Goal: Task Accomplishment & Management: Use online tool/utility

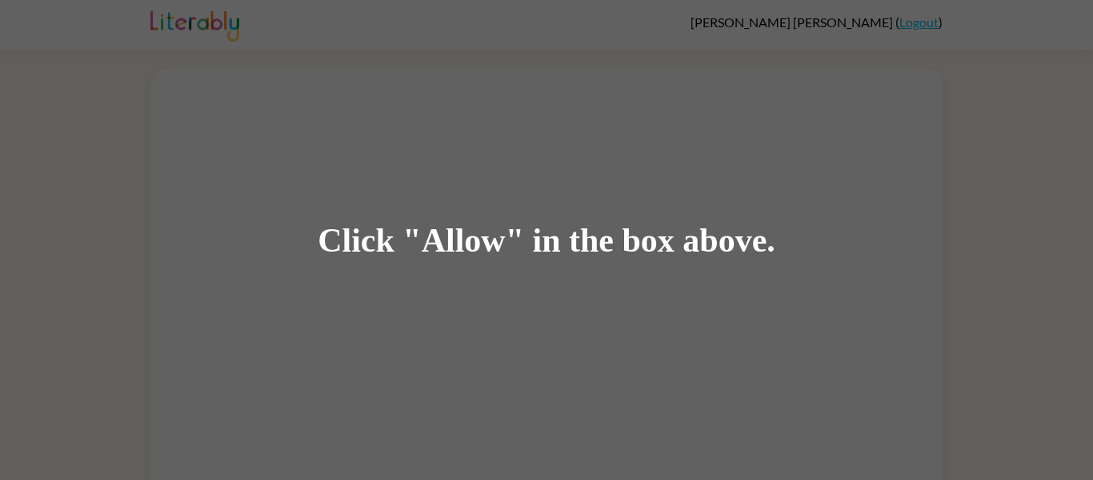
click at [457, 343] on div "Click "Allow" in the box above." at bounding box center [546, 240] width 1093 height 480
click at [688, 80] on div "Click "Allow" in the box above." at bounding box center [546, 240] width 1093 height 480
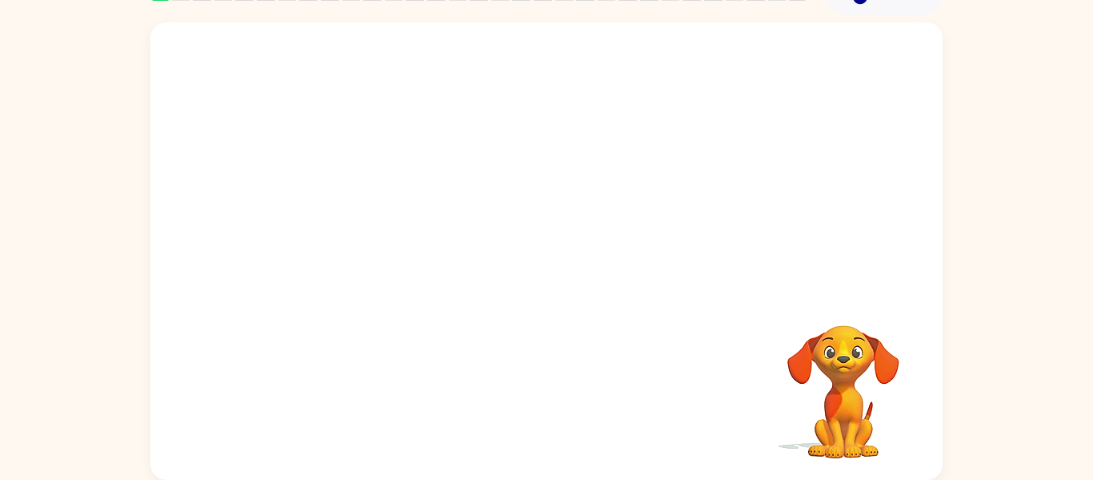
scroll to position [81, 0]
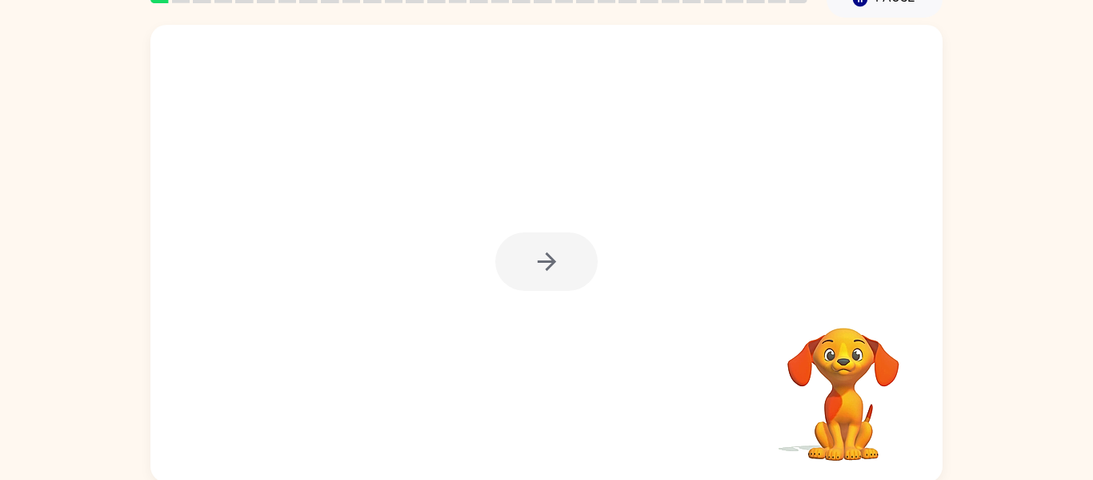
click at [530, 297] on div at bounding box center [546, 253] width 793 height 457
click at [529, 286] on div at bounding box center [547, 261] width 102 height 58
click at [528, 288] on div at bounding box center [547, 261] width 102 height 58
click at [533, 242] on div at bounding box center [547, 261] width 102 height 58
click at [539, 252] on div at bounding box center [547, 261] width 102 height 58
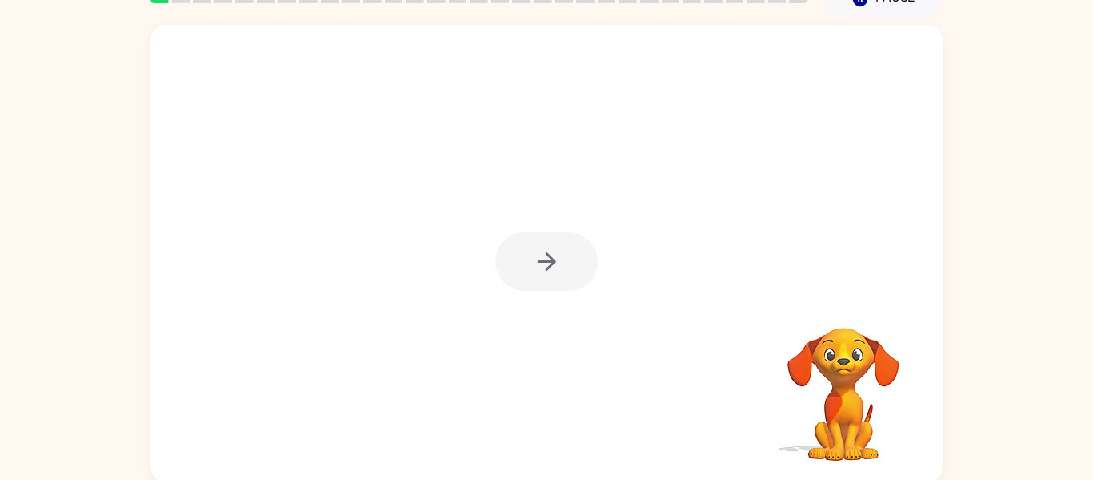
click at [538, 252] on div at bounding box center [547, 261] width 102 height 58
click at [539, 252] on div at bounding box center [547, 261] width 102 height 58
click at [539, 252] on icon "button" at bounding box center [547, 261] width 28 height 28
click at [539, 252] on div at bounding box center [509, 225] width 684 height 58
click at [540, 249] on div at bounding box center [509, 225] width 684 height 58
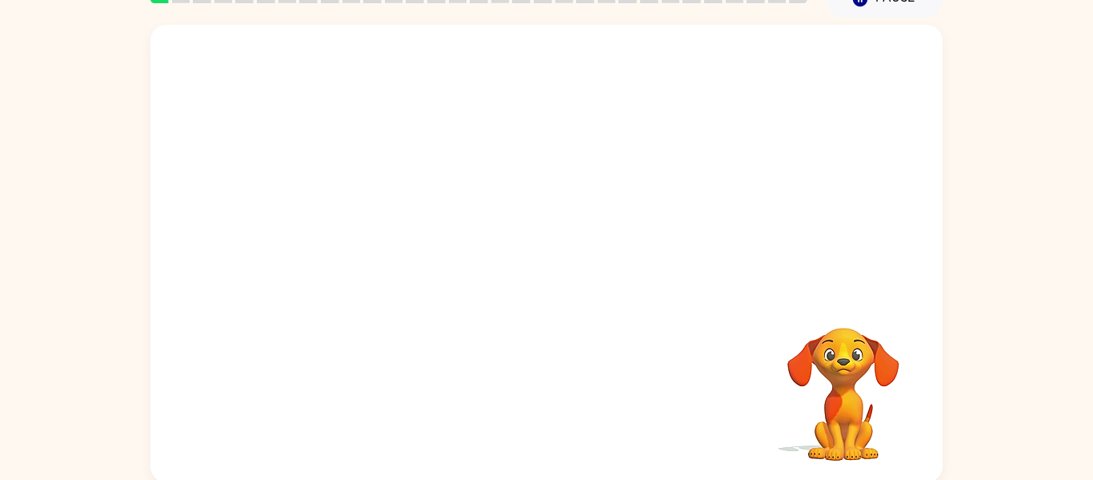
click at [540, 249] on div at bounding box center [509, 225] width 684 height 58
click at [540, 250] on div at bounding box center [509, 225] width 684 height 58
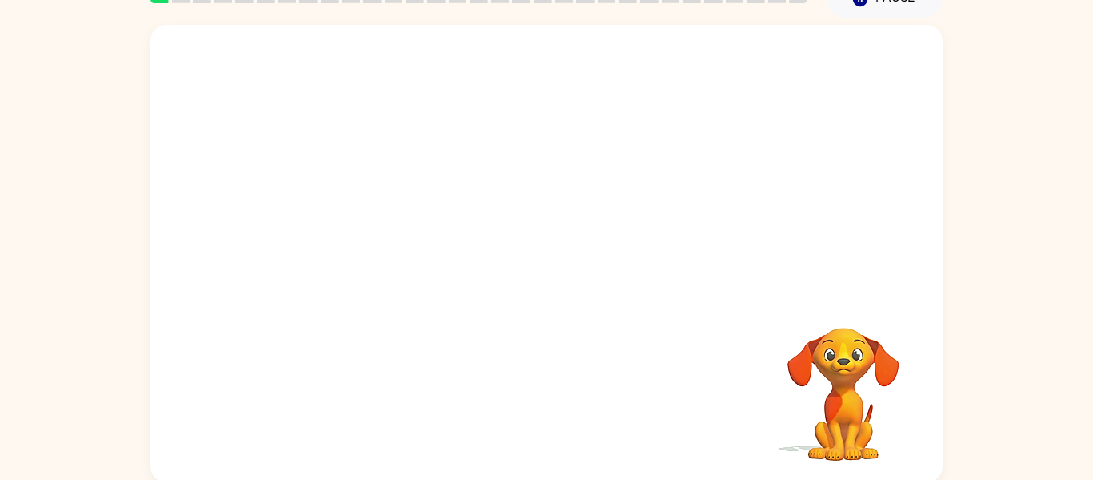
click at [540, 250] on div at bounding box center [509, 225] width 684 height 58
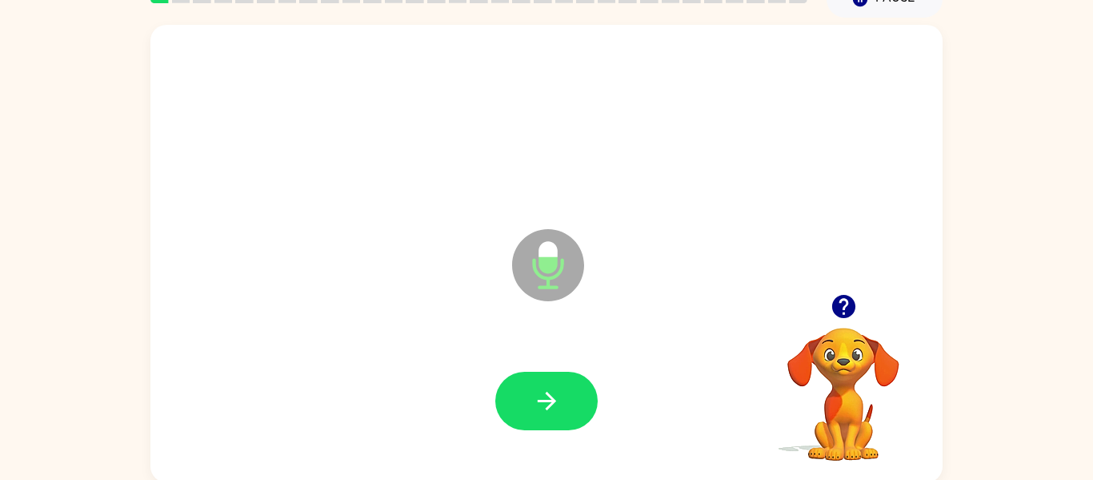
click at [550, 370] on div at bounding box center [547, 400] width 760 height 131
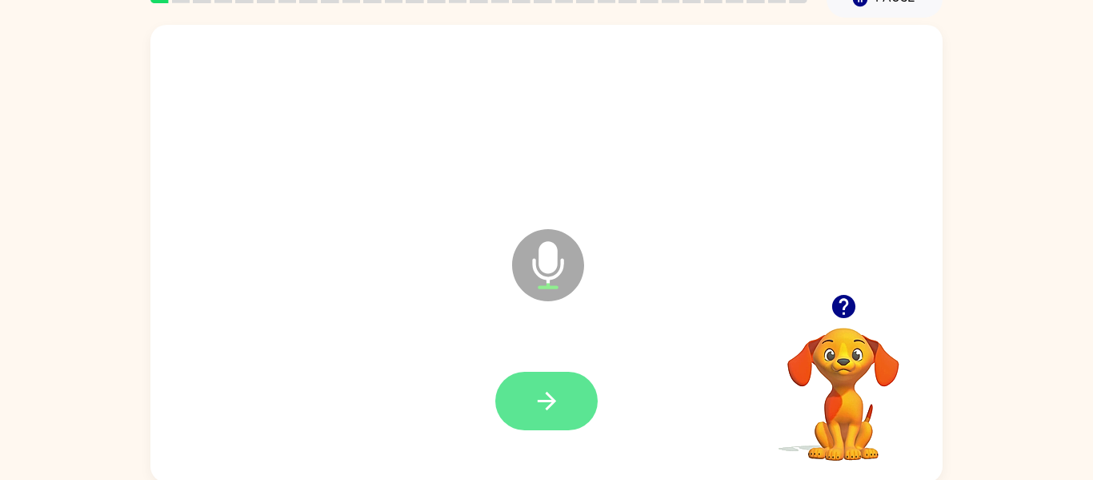
click at [556, 385] on button "button" at bounding box center [547, 400] width 102 height 58
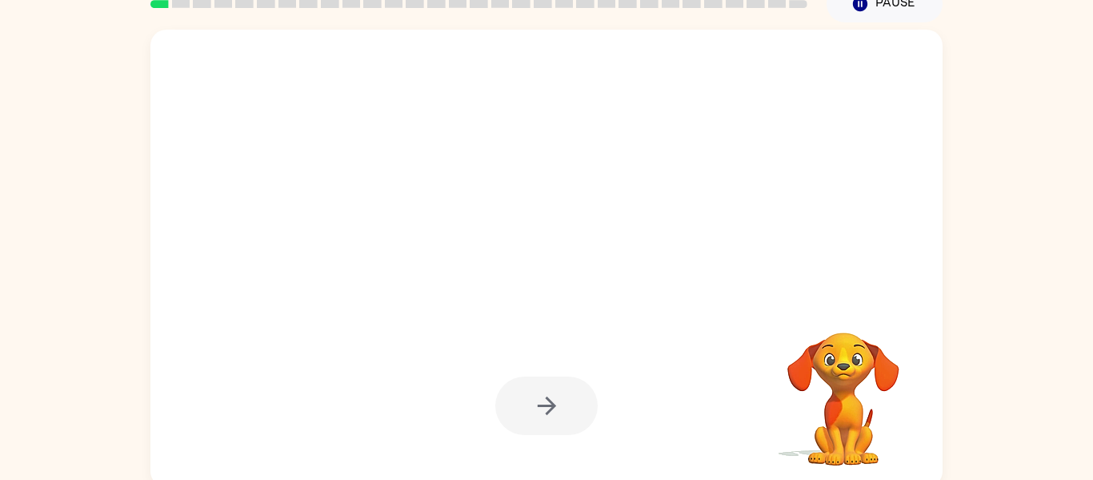
scroll to position [77, 0]
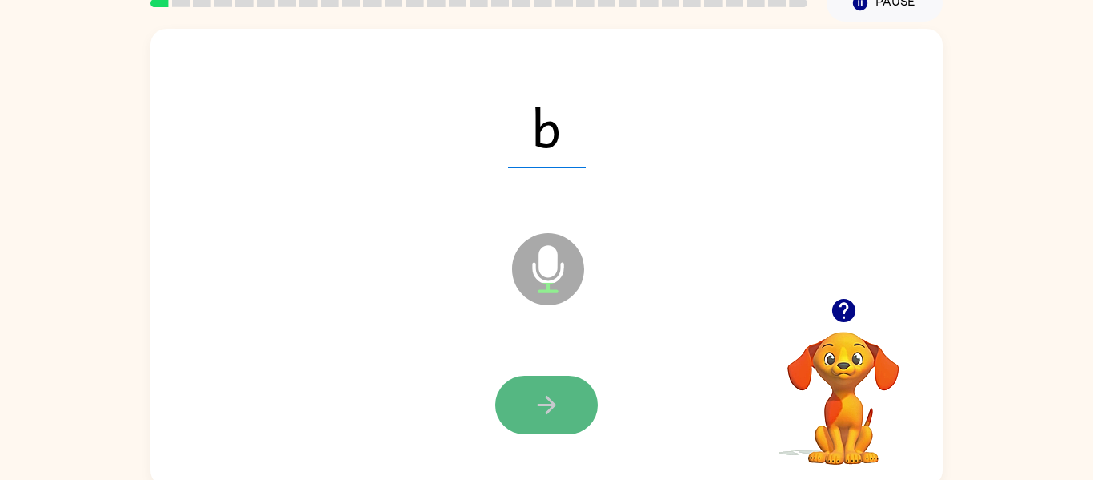
click at [551, 392] on icon "button" at bounding box center [547, 405] width 28 height 28
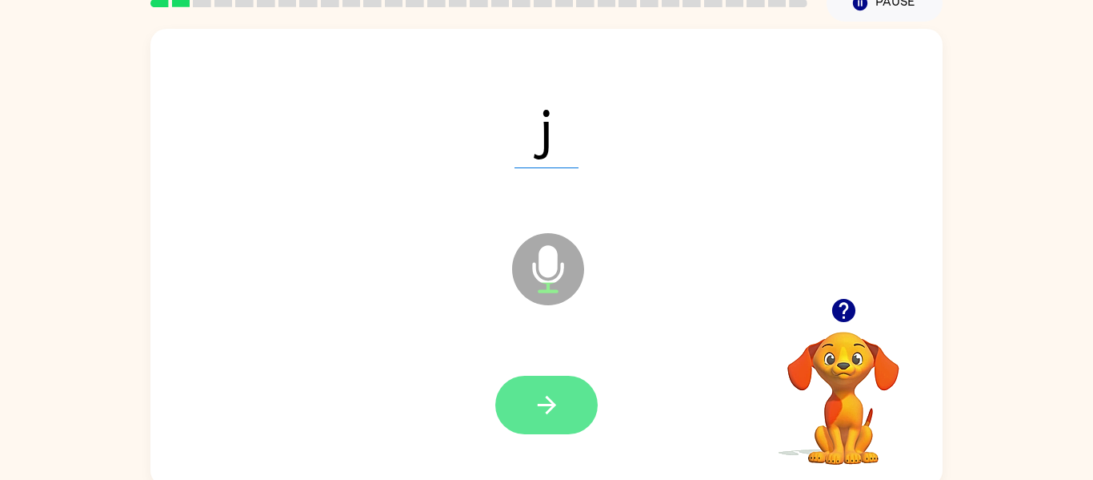
click at [557, 415] on icon "button" at bounding box center [547, 405] width 28 height 28
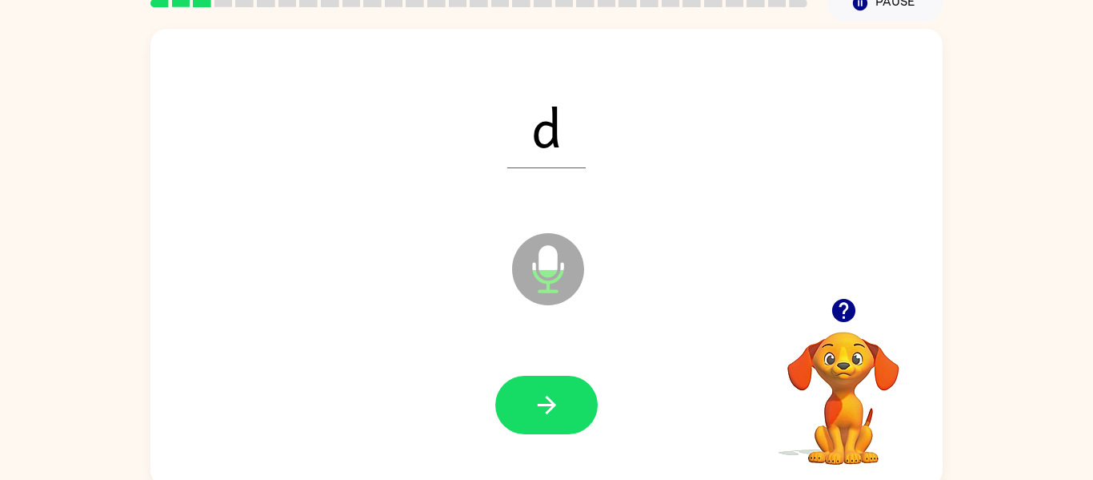
click at [487, 274] on div "d Microphone The Microphone is here when it is your turn to talk" at bounding box center [546, 257] width 793 height 457
click at [544, 345] on icon "Microphone The Microphone is here when it is your turn to talk" at bounding box center [628, 289] width 240 height 120
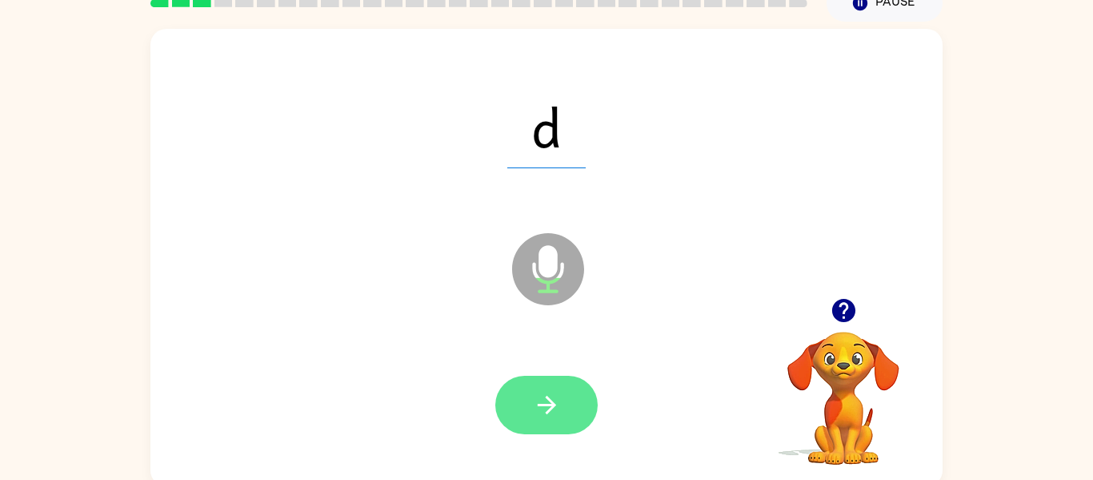
click at [539, 392] on icon "button" at bounding box center [547, 405] width 28 height 28
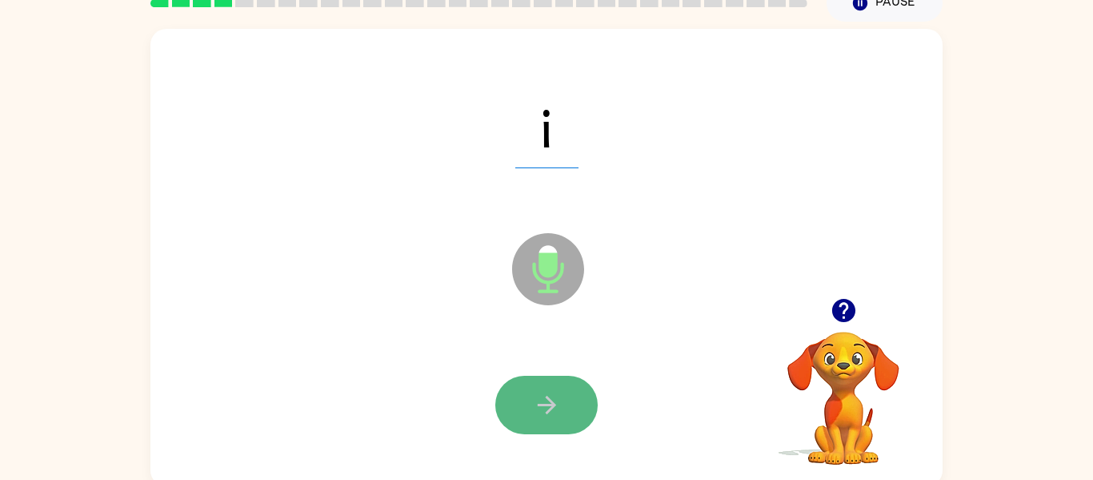
click at [537, 393] on icon "button" at bounding box center [547, 405] width 28 height 28
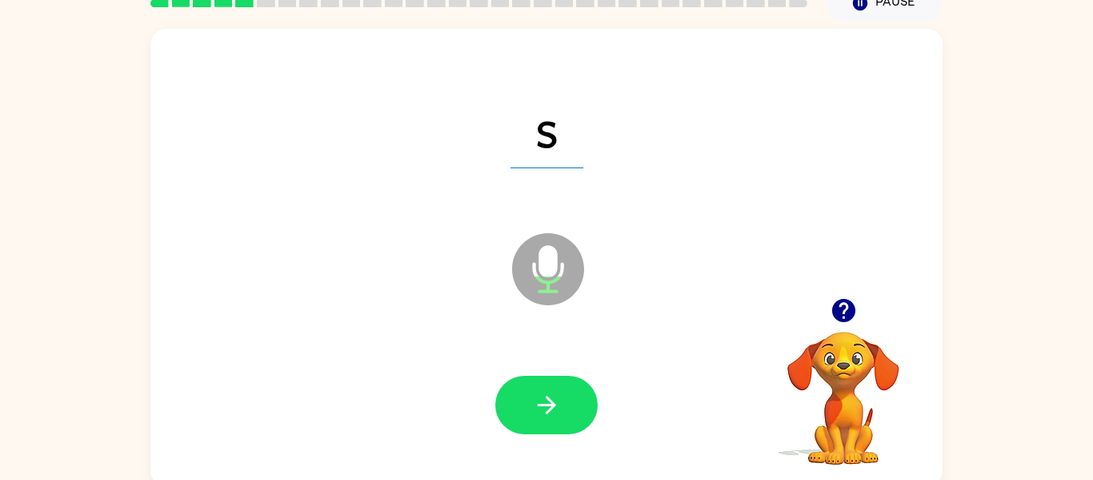
click at [537, 393] on icon "button" at bounding box center [547, 405] width 28 height 28
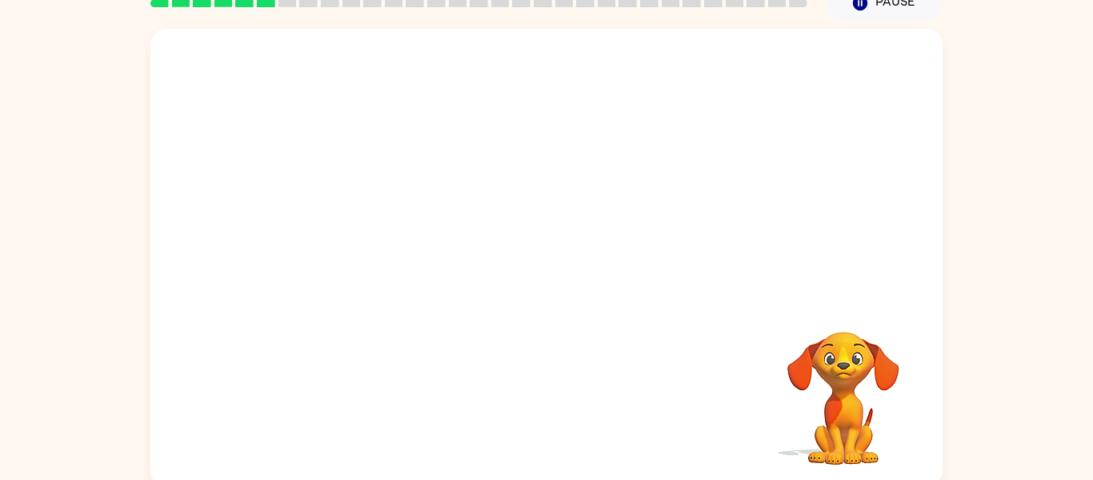
click at [501, 421] on div "Your browser must support playing .mp4 files to use Literably. Please try using…" at bounding box center [546, 257] width 793 height 457
click at [501, 421] on div at bounding box center [547, 404] width 102 height 58
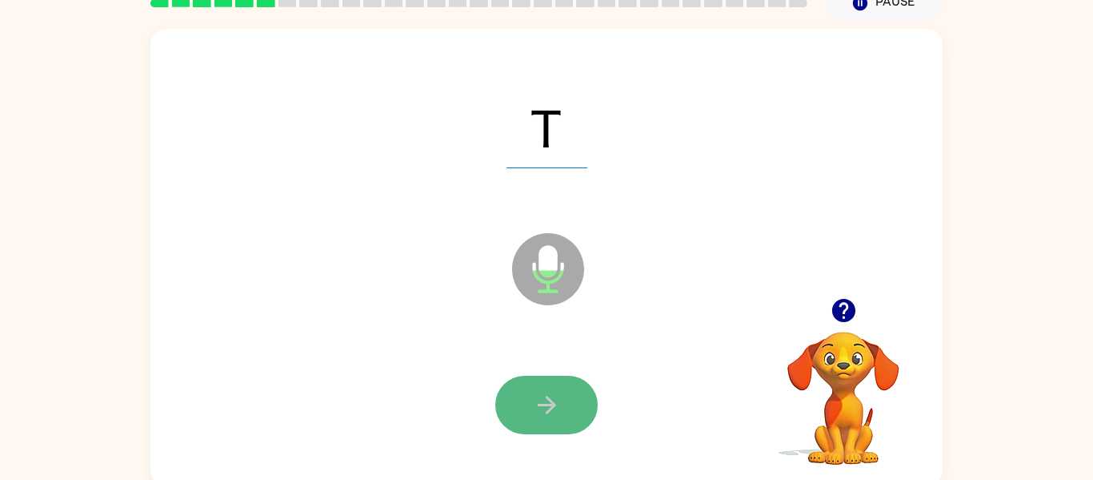
click at [512, 419] on button "button" at bounding box center [547, 404] width 102 height 58
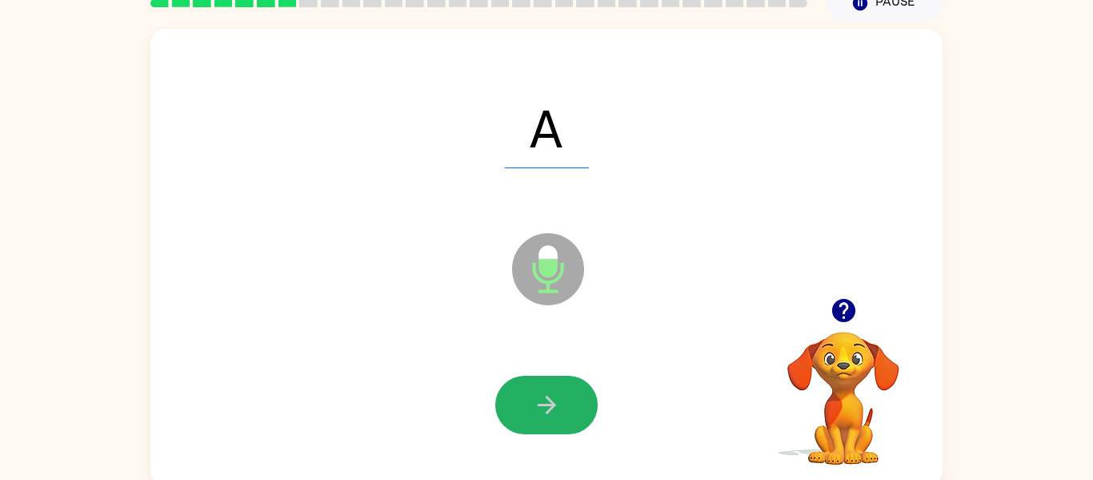
click at [512, 419] on button "button" at bounding box center [547, 404] width 102 height 58
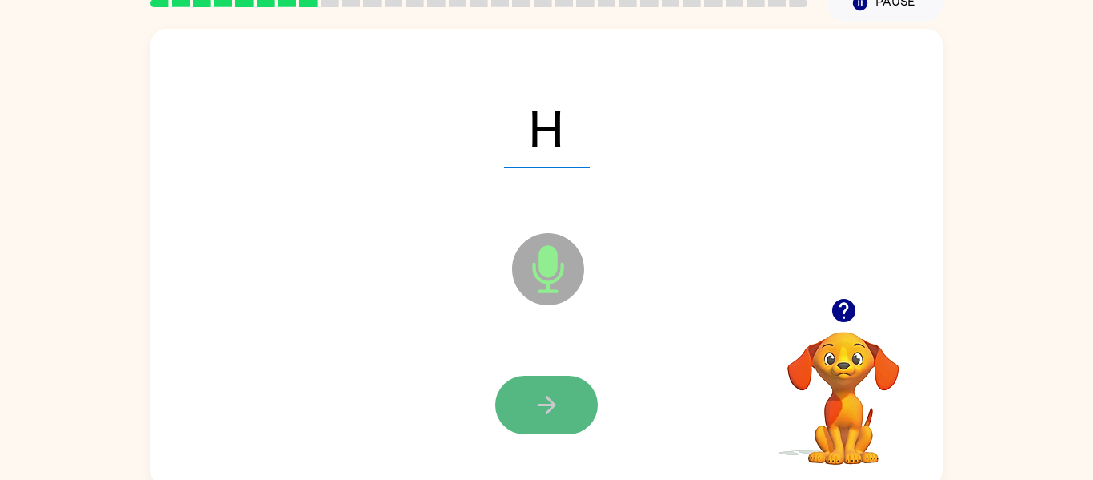
click at [539, 380] on button "button" at bounding box center [547, 404] width 102 height 58
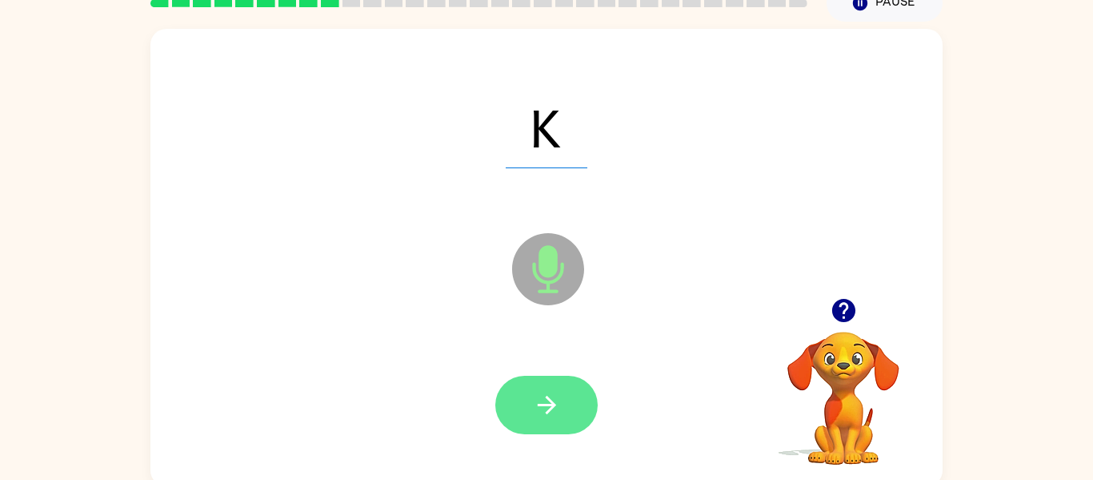
click at [546, 418] on icon "button" at bounding box center [547, 405] width 28 height 28
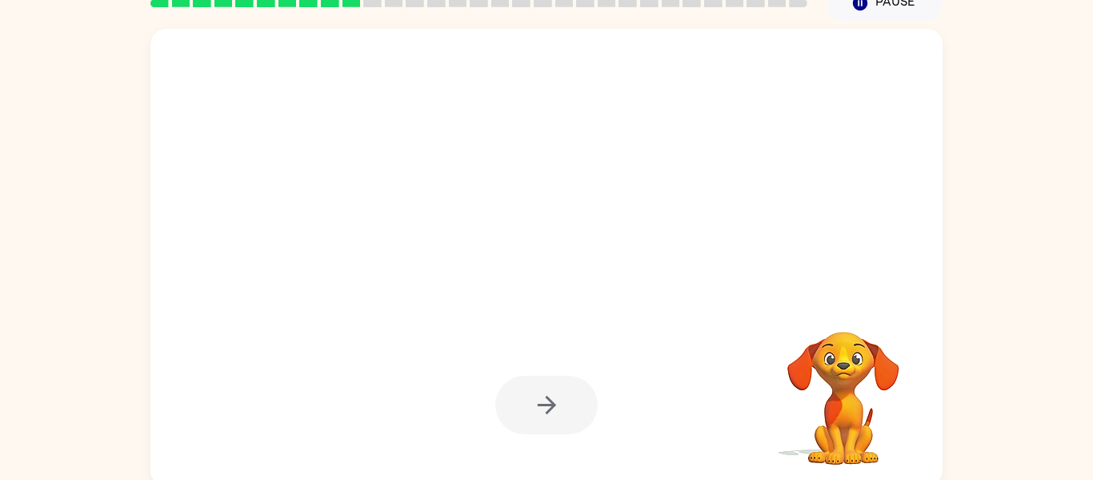
click at [546, 418] on div at bounding box center [547, 404] width 102 height 58
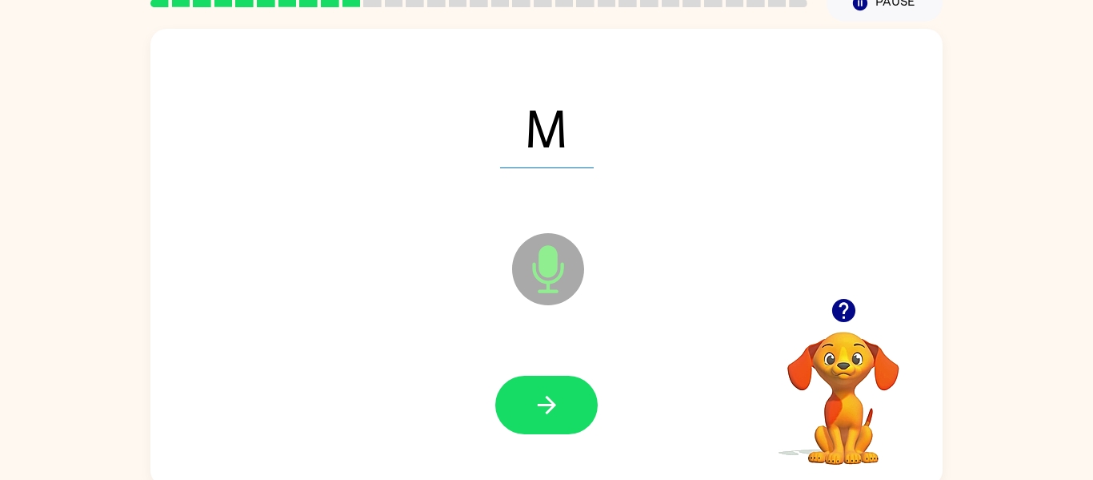
click at [546, 418] on icon "button" at bounding box center [547, 405] width 28 height 28
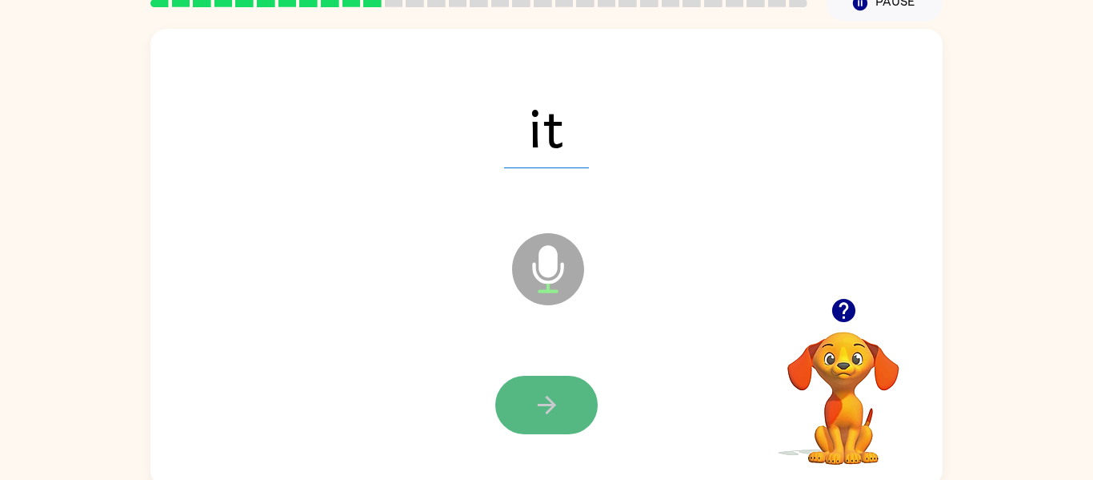
click at [524, 409] on button "button" at bounding box center [547, 404] width 102 height 58
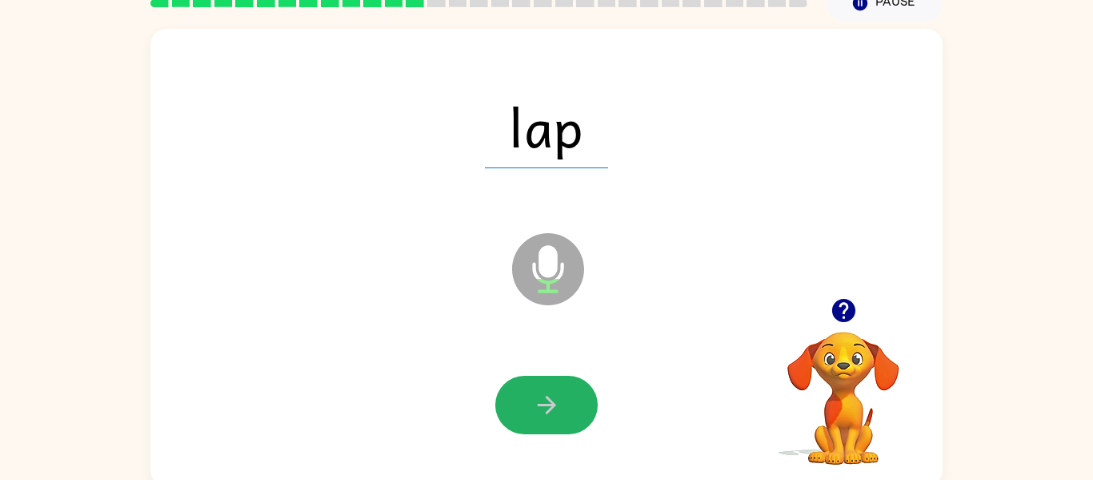
click at [524, 409] on button "button" at bounding box center [547, 404] width 102 height 58
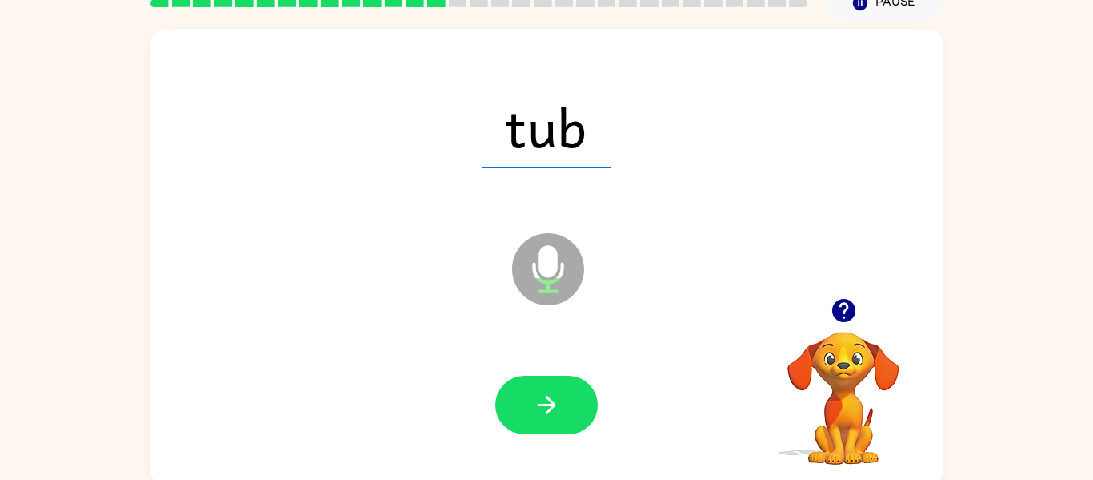
click at [524, 409] on button "button" at bounding box center [547, 404] width 102 height 58
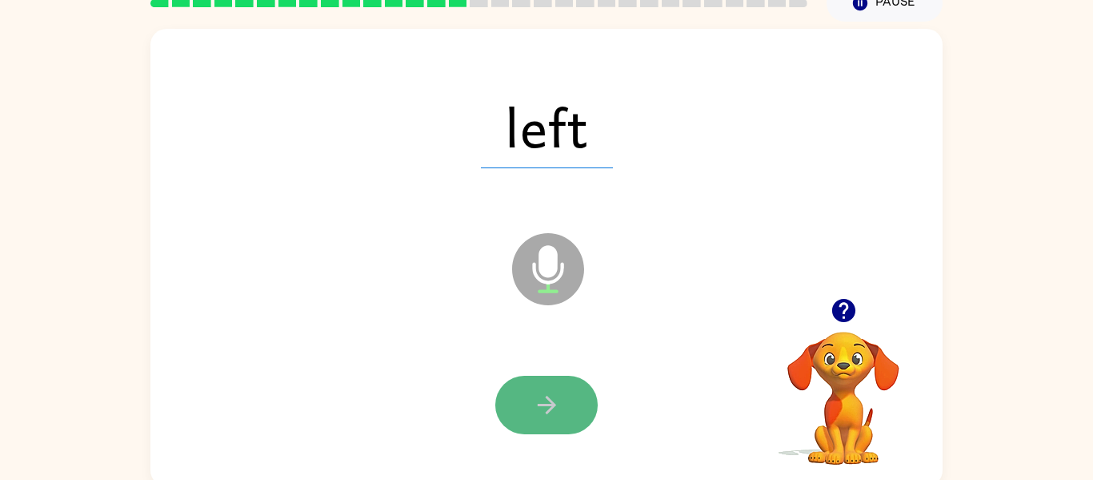
click at [517, 407] on button "button" at bounding box center [547, 404] width 102 height 58
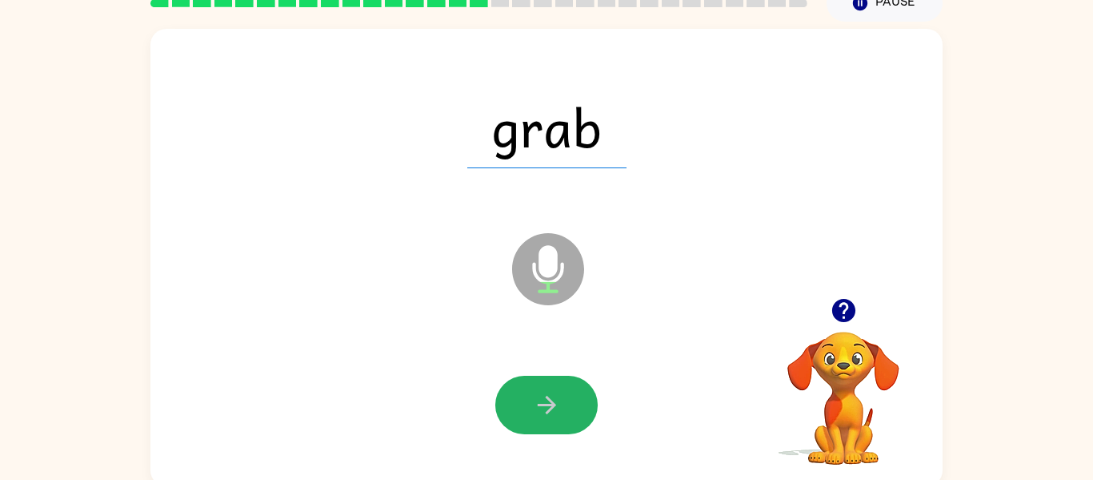
click at [517, 407] on button "button" at bounding box center [547, 404] width 102 height 58
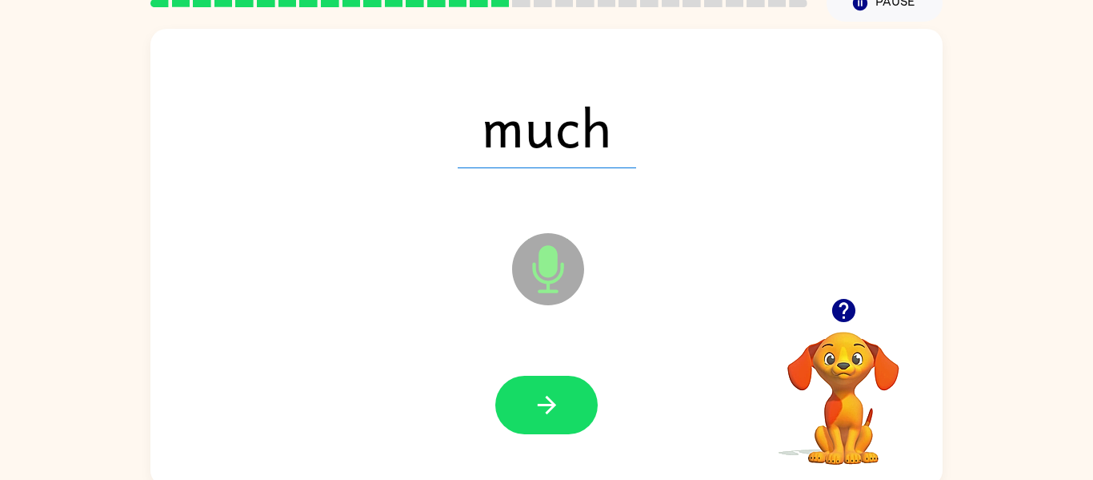
click at [517, 407] on button "button" at bounding box center [547, 404] width 102 height 58
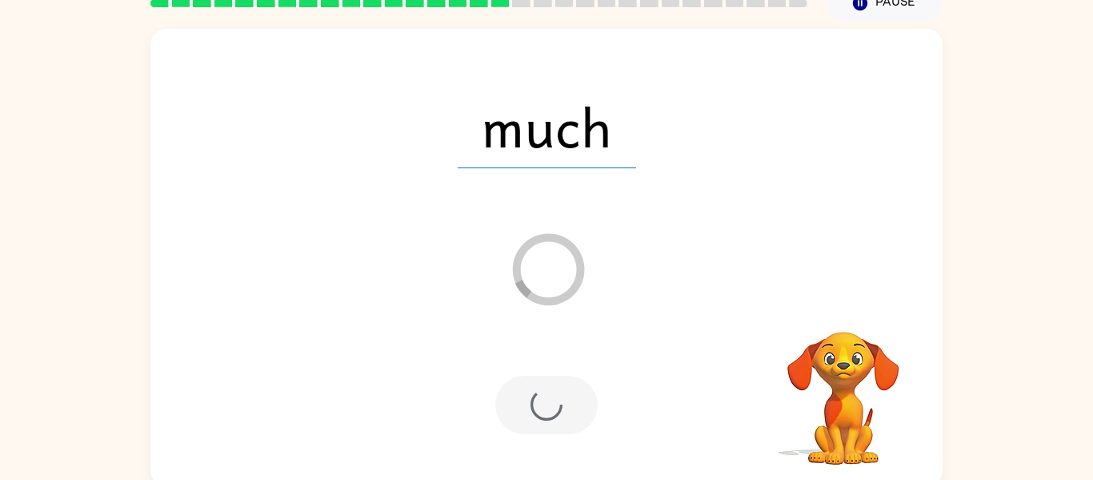
click at [517, 407] on div at bounding box center [547, 404] width 102 height 58
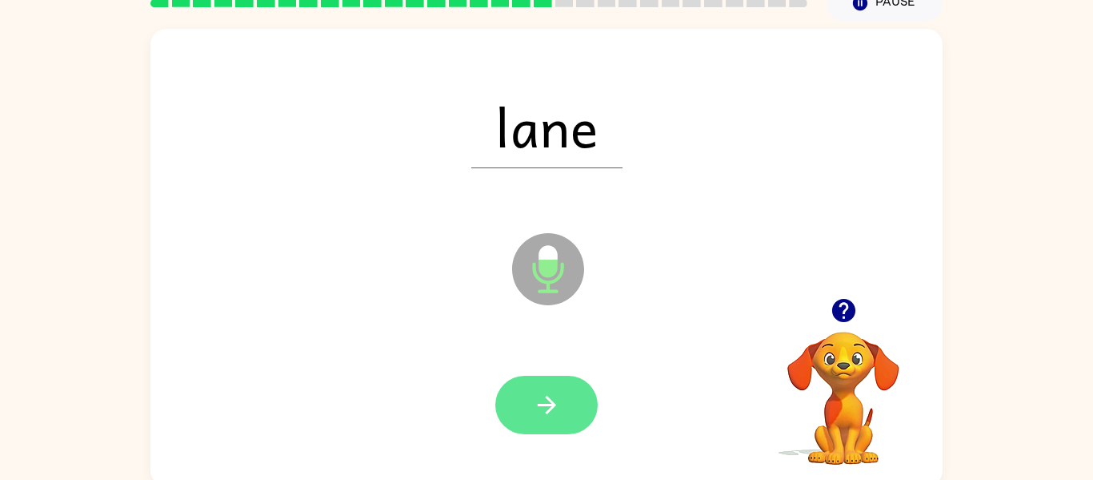
click at [517, 407] on button "button" at bounding box center [547, 404] width 102 height 58
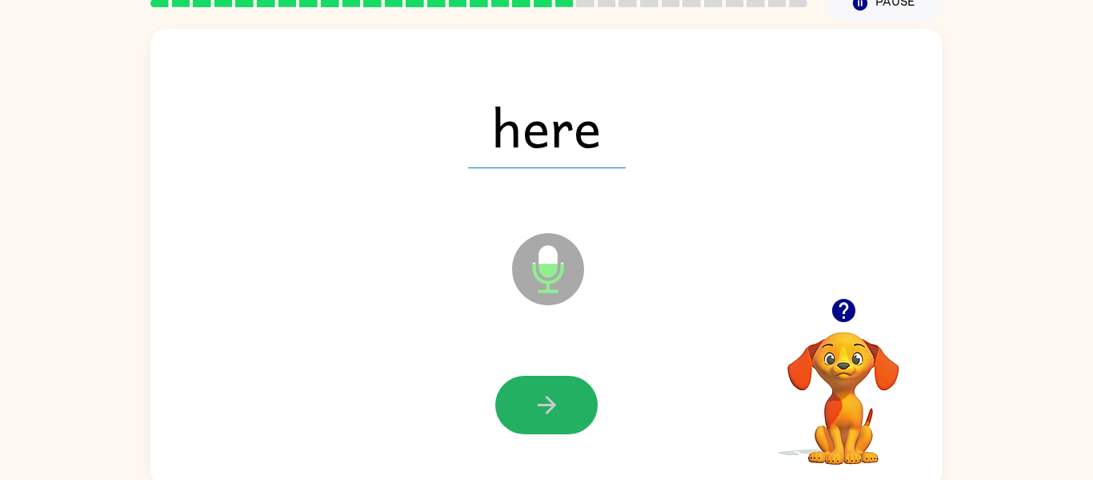
click at [517, 407] on button "button" at bounding box center [547, 404] width 102 height 58
click button "button"
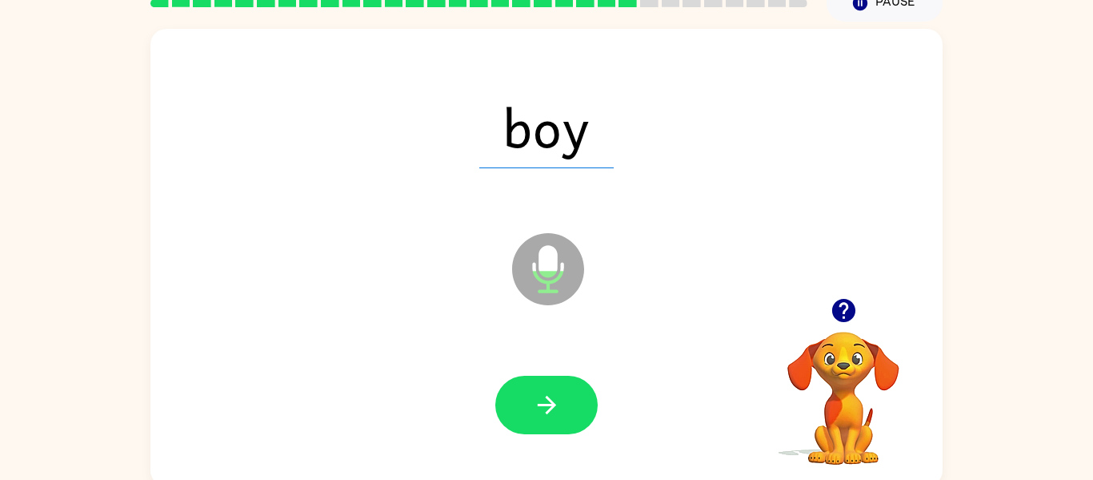
click button "button"
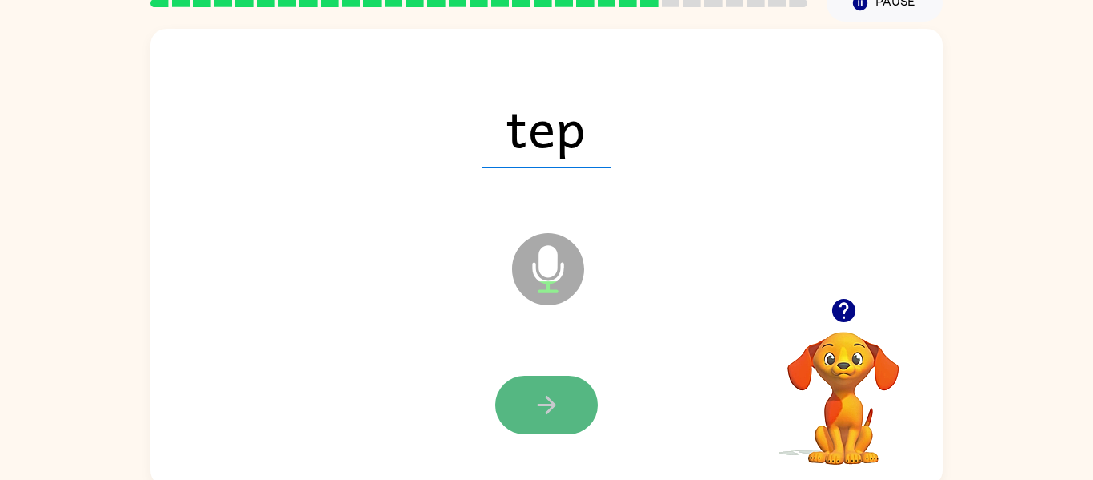
click button "button"
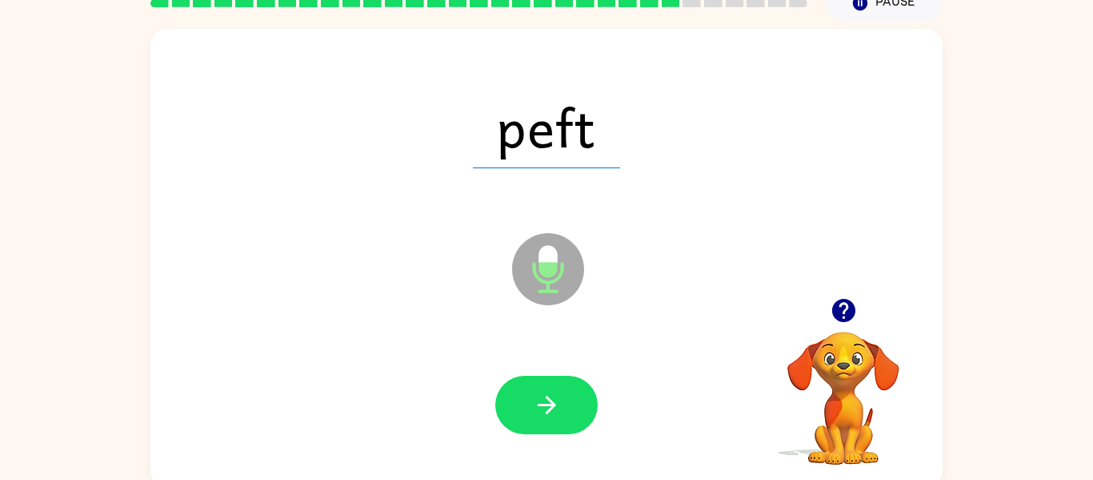
click button "button"
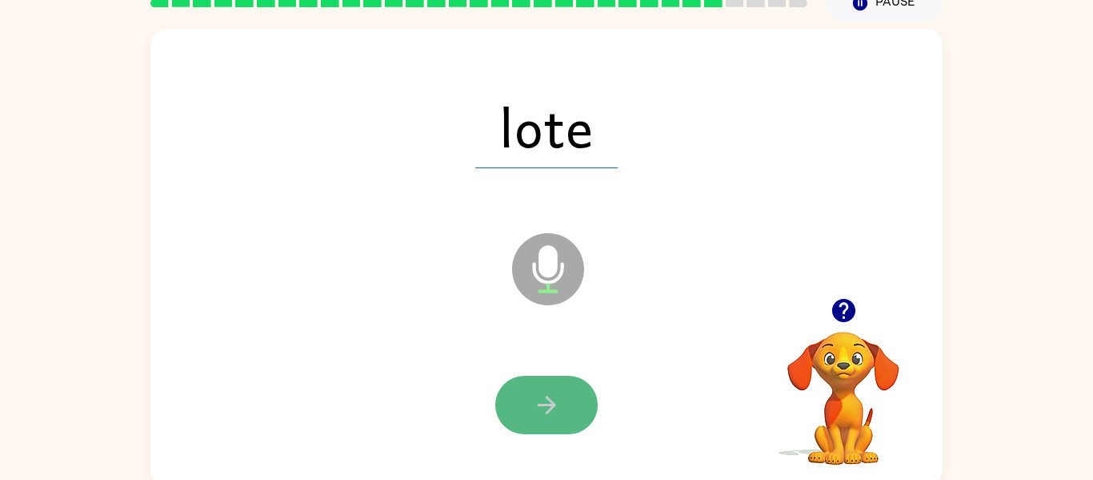
click button "button"
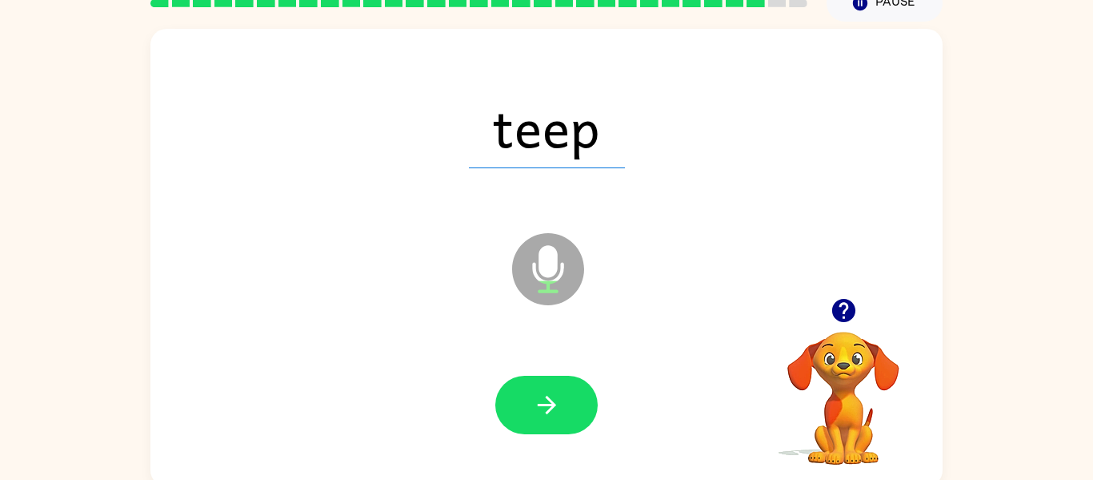
click button "button"
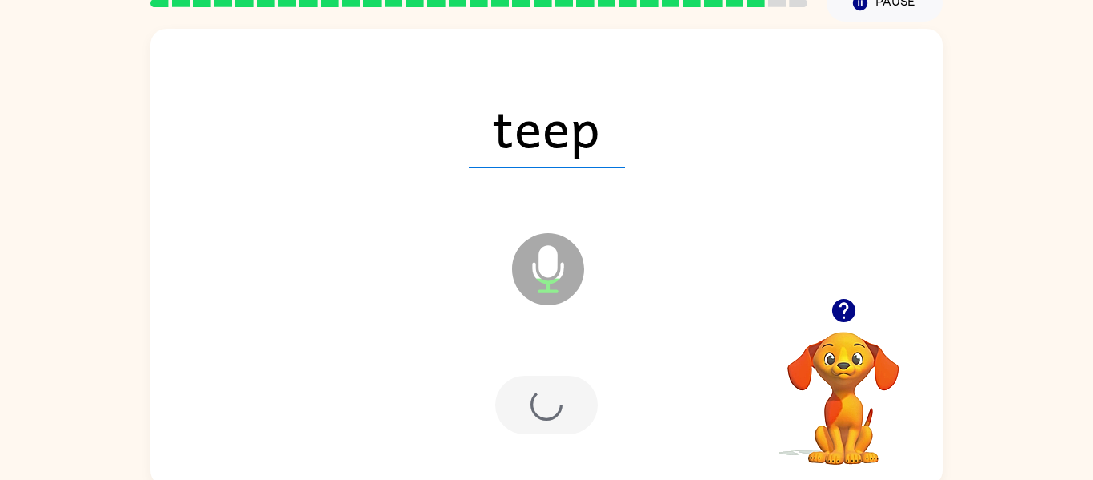
click div
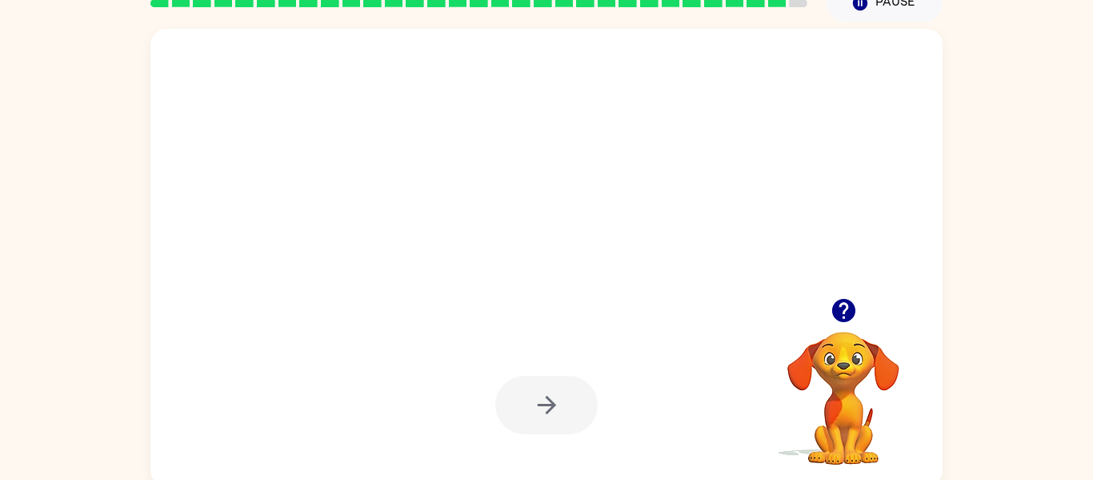
click div
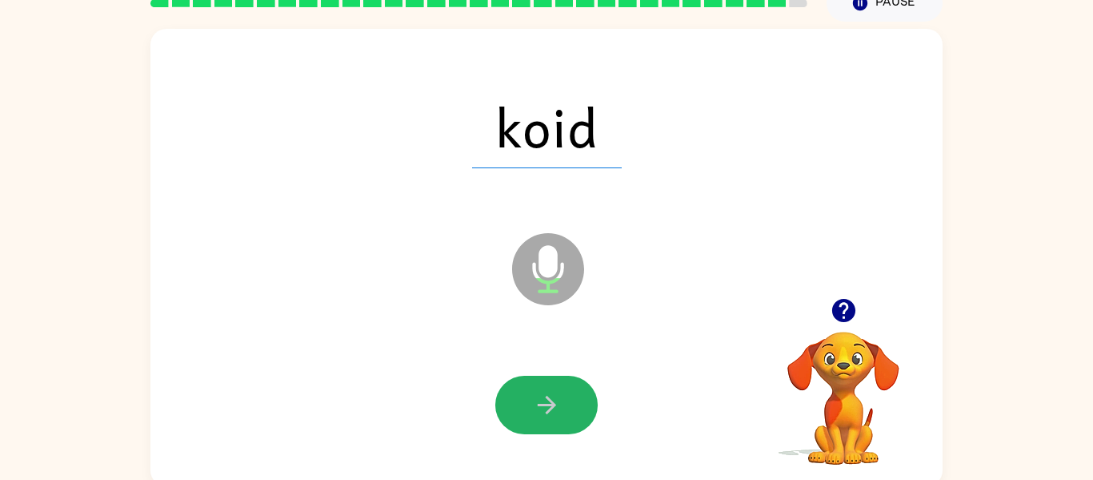
click button "button"
click div
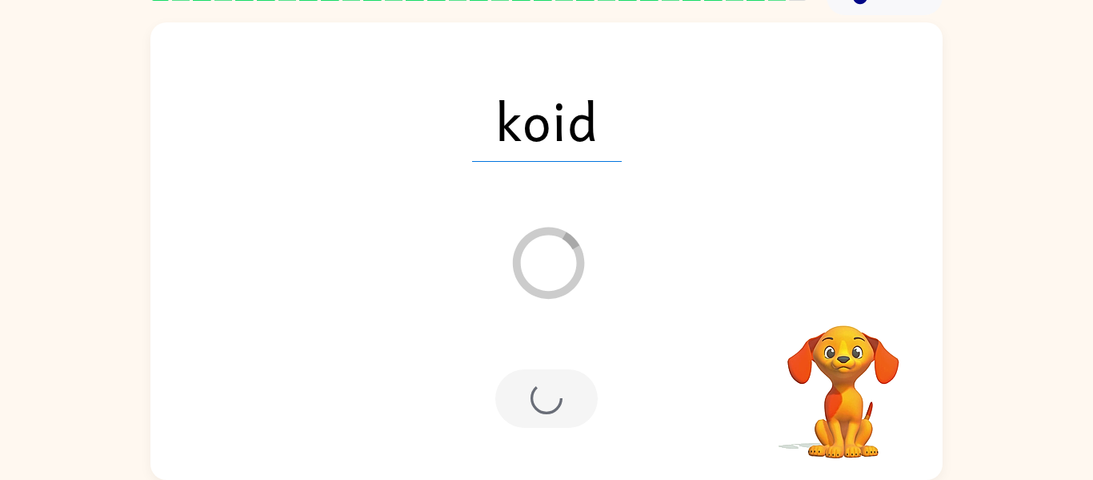
scroll to position [54, 0]
